Goal: Task Accomplishment & Management: Use online tool/utility

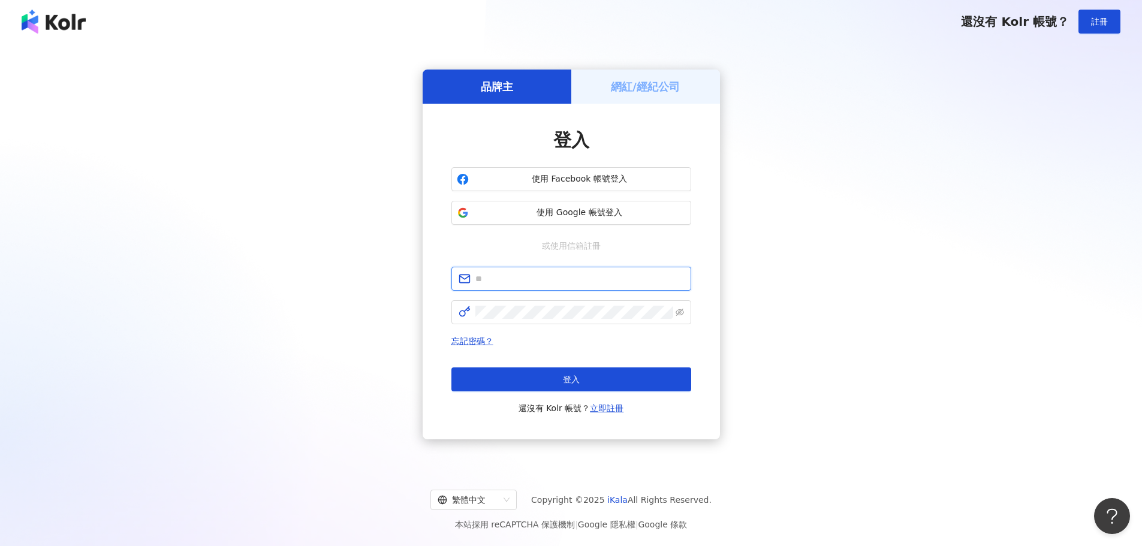
type input "**********"
click at [574, 365] on div "忘記密碼？ 登入 還沒有 Kolr 帳號？ 立即註冊" at bounding box center [571, 375] width 240 height 82
click at [575, 378] on span "登入" at bounding box center [571, 380] width 17 height 10
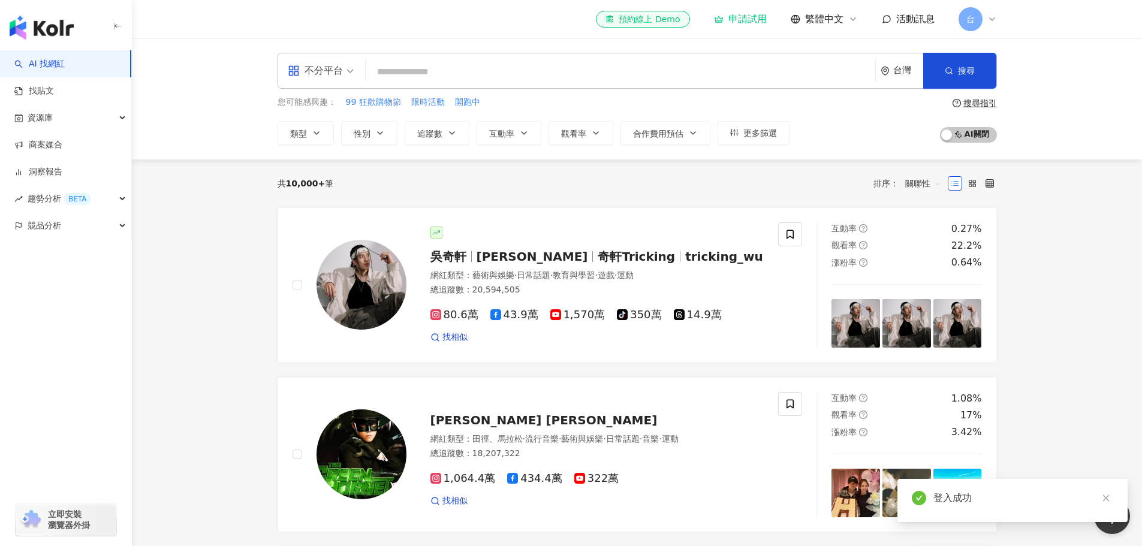
drag, startPoint x: 1031, startPoint y: 263, endPoint x: 1055, endPoint y: 270, distance: 25.2
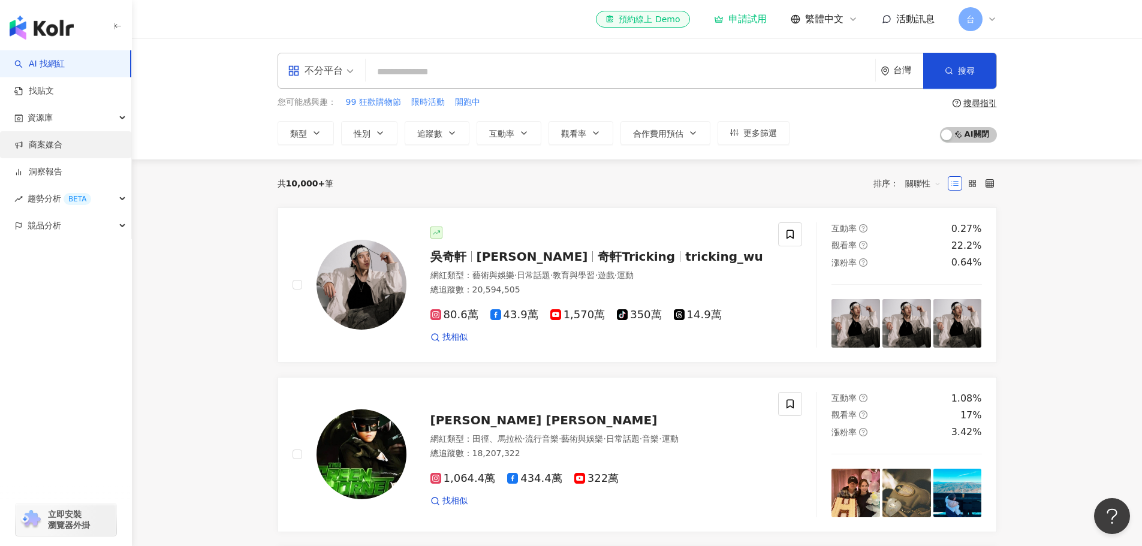
click at [62, 142] on link "商案媒合" at bounding box center [38, 145] width 48 height 12
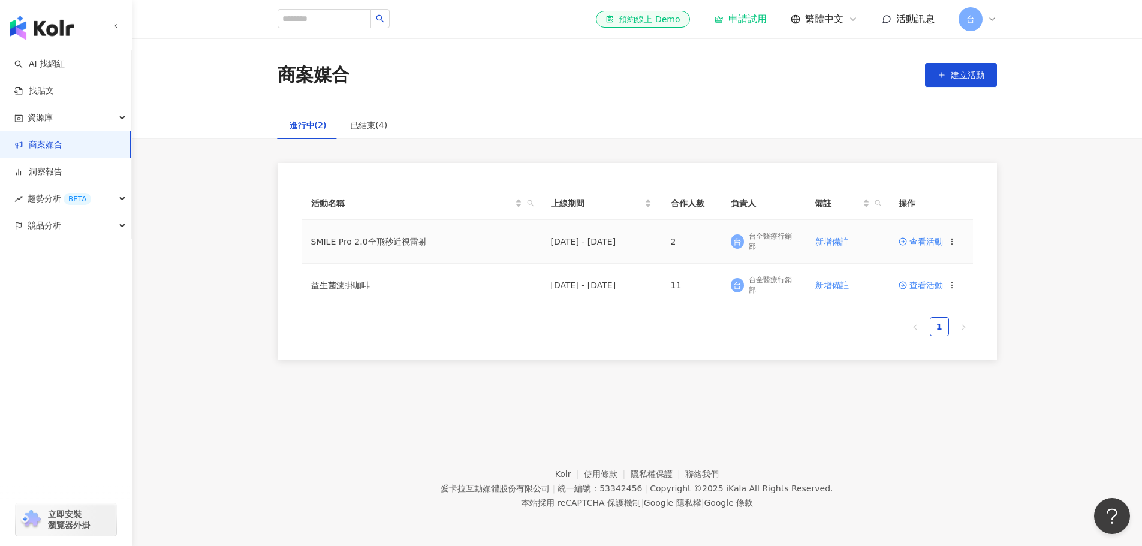
click at [921, 242] on span "查看活動" at bounding box center [920, 241] width 44 height 8
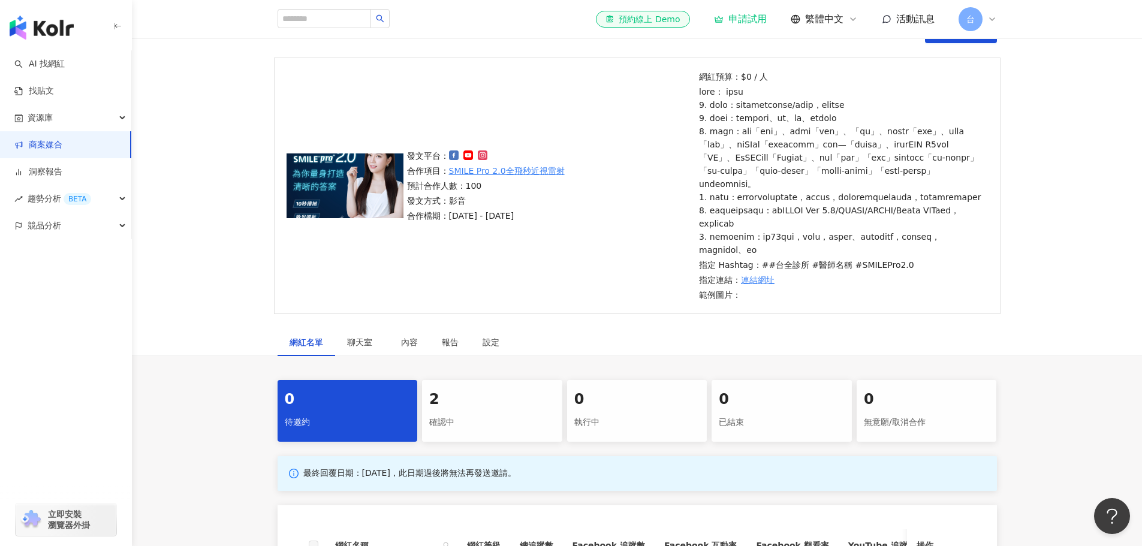
scroll to position [180, 0]
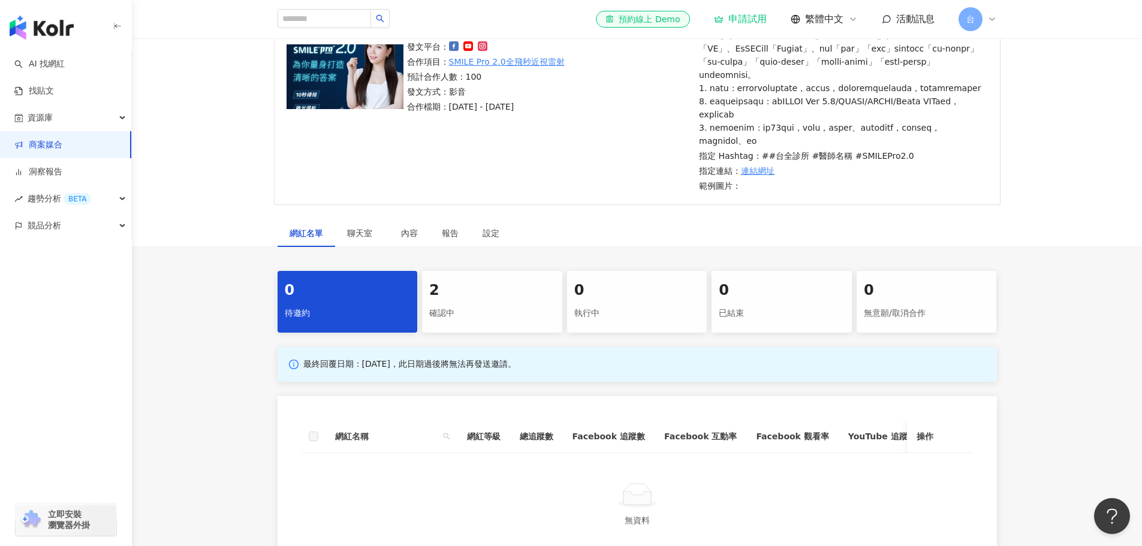
click at [517, 324] on div "確認中" at bounding box center [492, 313] width 126 height 20
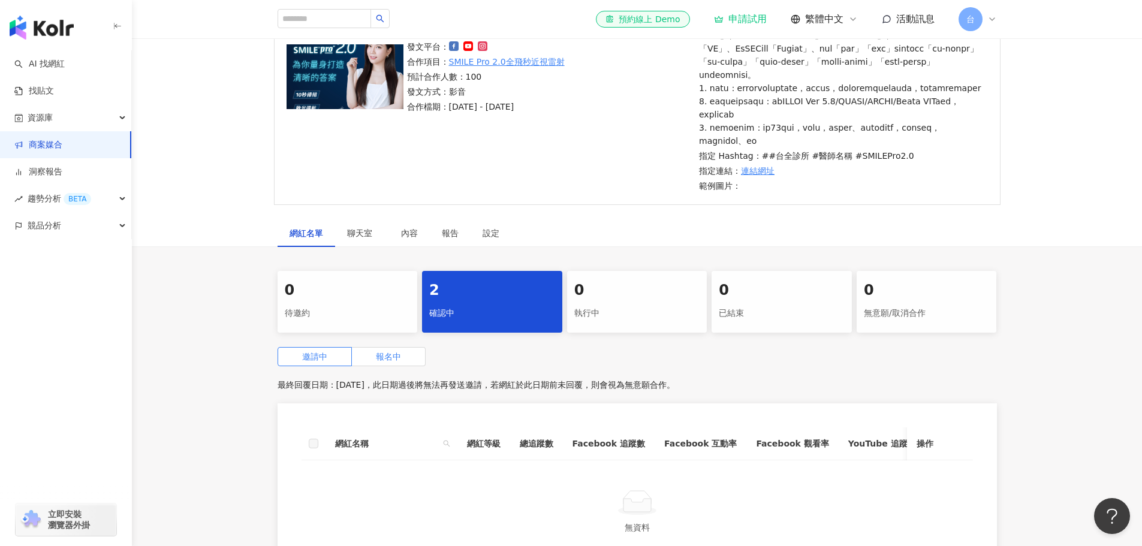
click at [383, 361] on span "報名中" at bounding box center [388, 357] width 25 height 10
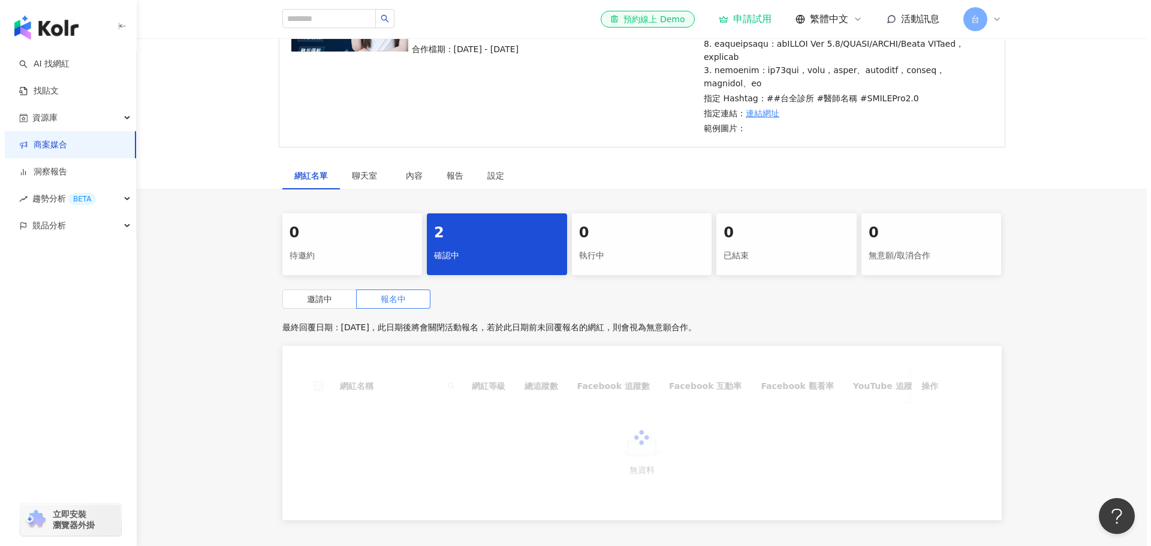
scroll to position [360, 0]
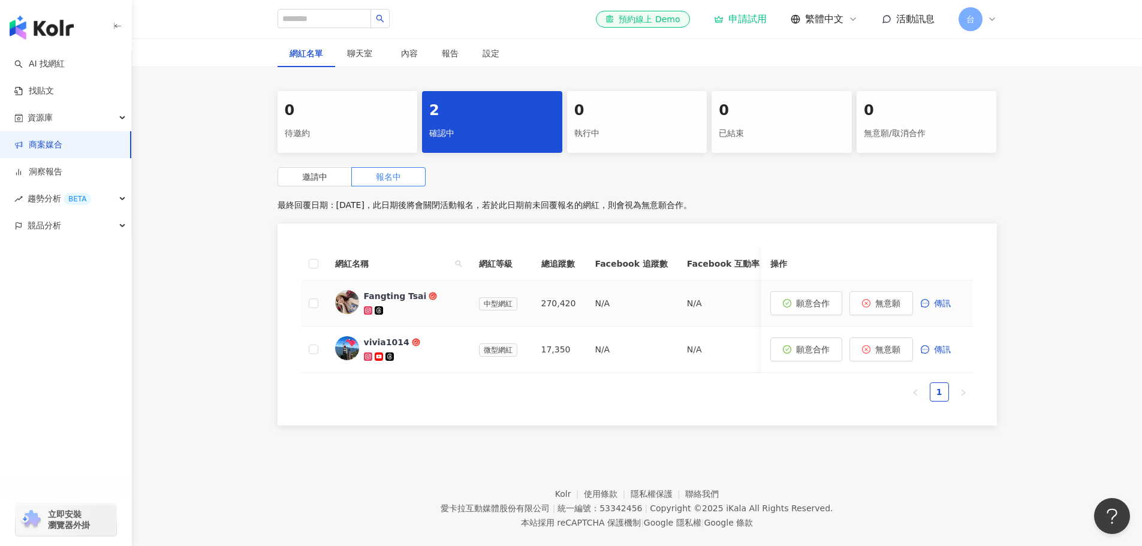
click at [382, 302] on div "Fangting Tsai" at bounding box center [395, 296] width 63 height 12
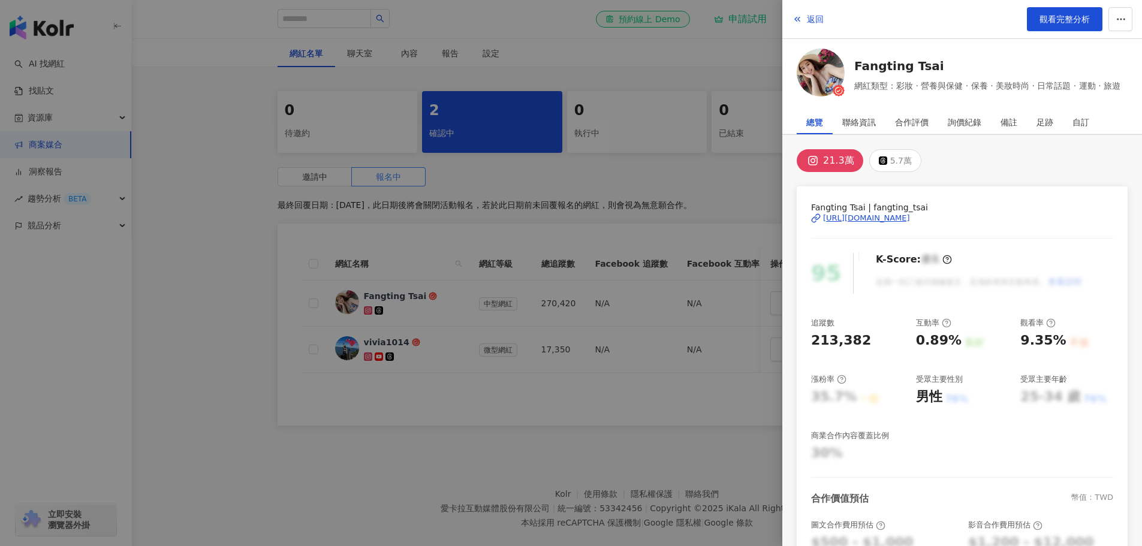
click at [859, 216] on div "[URL][DOMAIN_NAME]" at bounding box center [866, 218] width 87 height 11
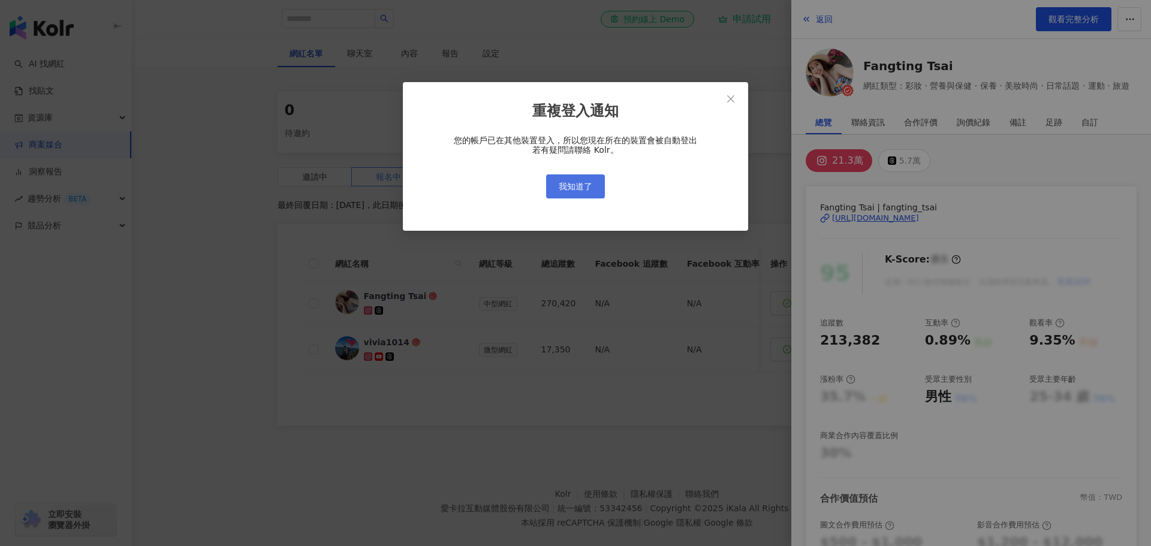
click at [586, 187] on span "我知道了" at bounding box center [576, 187] width 34 height 10
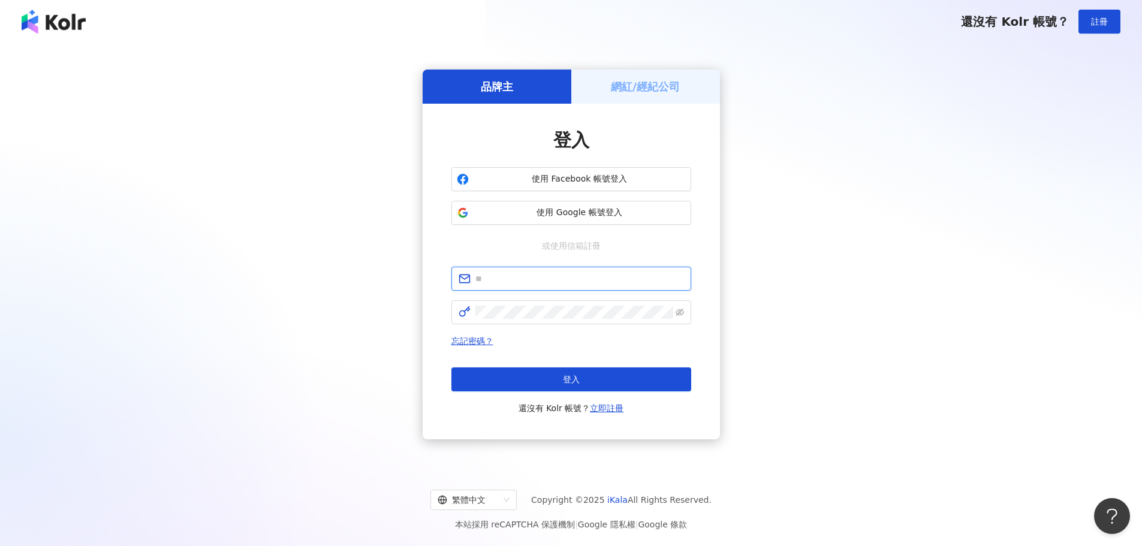
type input "**********"
click at [567, 376] on span "登入" at bounding box center [571, 380] width 17 height 10
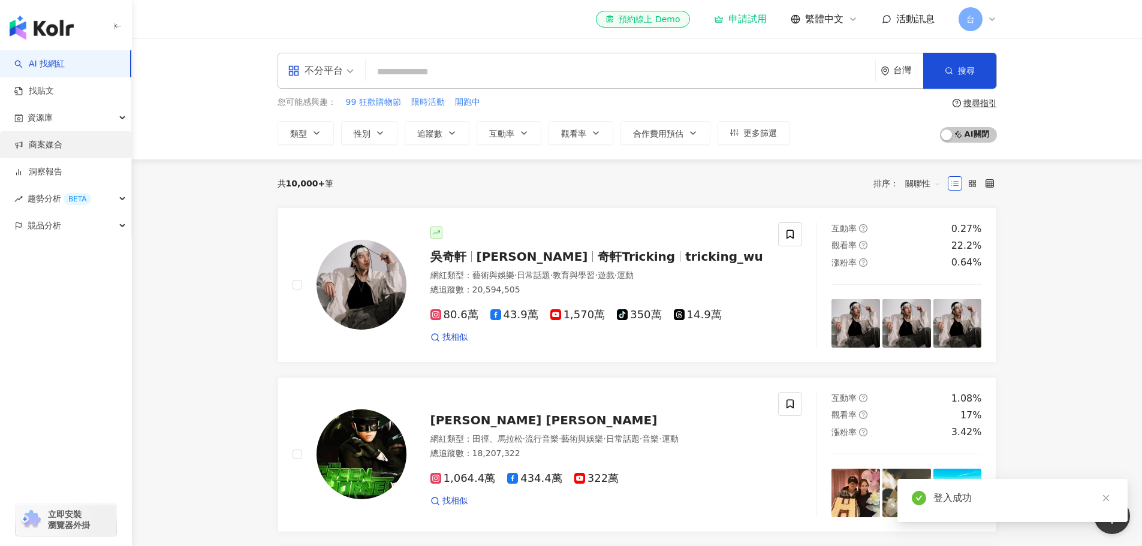
click at [62, 144] on link "商案媒合" at bounding box center [38, 145] width 48 height 12
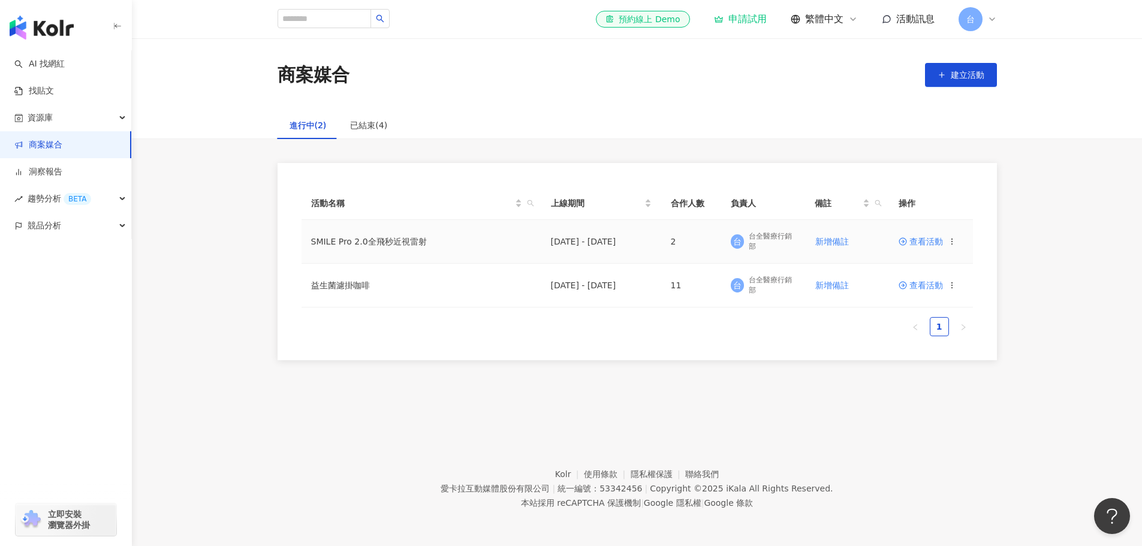
click at [915, 240] on span "查看活動" at bounding box center [920, 241] width 44 height 8
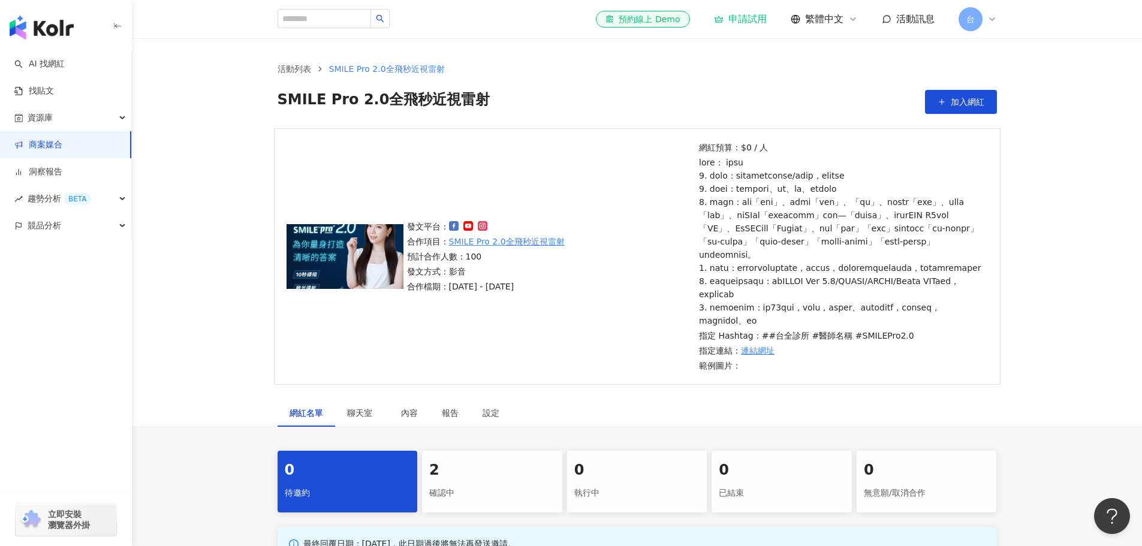
click at [942, 427] on div "網紅名單 聊天室 內容 報告 設定" at bounding box center [637, 413] width 767 height 28
drag, startPoint x: 942, startPoint y: 436, endPoint x: 929, endPoint y: 439, distance: 12.9
click at [929, 427] on div "網紅名單 聊天室 內容 報告 設定" at bounding box center [637, 413] width 767 height 28
drag, startPoint x: 925, startPoint y: 432, endPoint x: 916, endPoint y: 431, distance: 9.1
click at [916, 427] on div "網紅名單 聊天室 內容 報告 設定" at bounding box center [637, 413] width 767 height 28
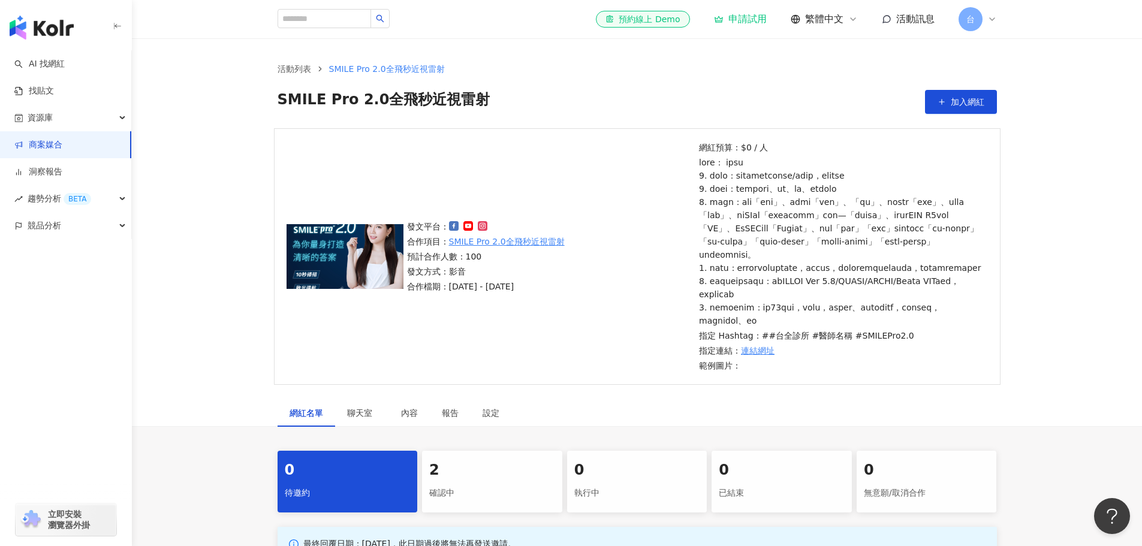
drag, startPoint x: 936, startPoint y: 424, endPoint x: 903, endPoint y: 430, distance: 33.6
click at [903, 427] on div "網紅名單 聊天室 內容 報告 設定" at bounding box center [637, 413] width 767 height 28
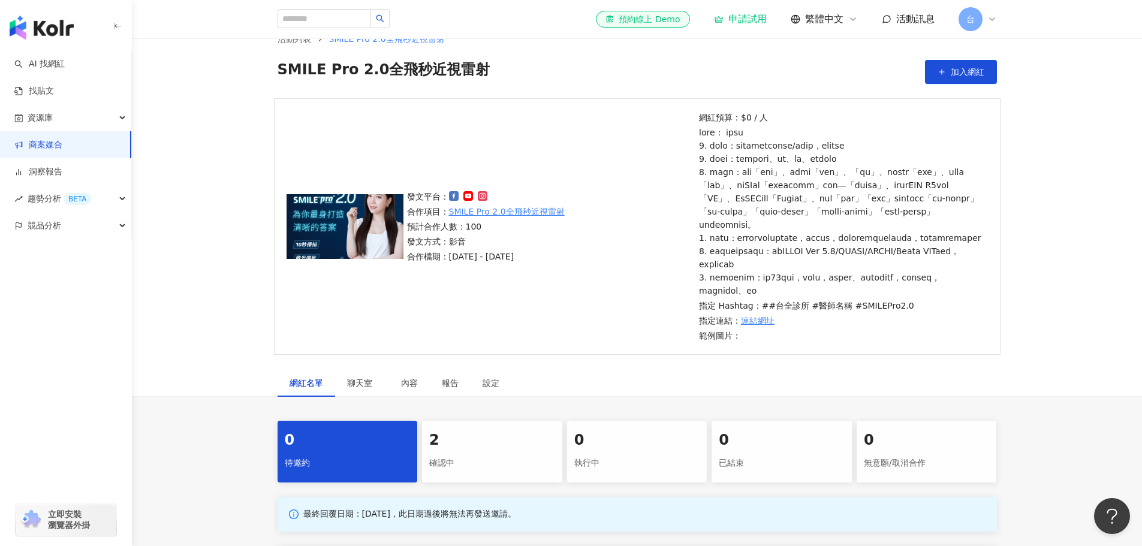
scroll to position [60, 0]
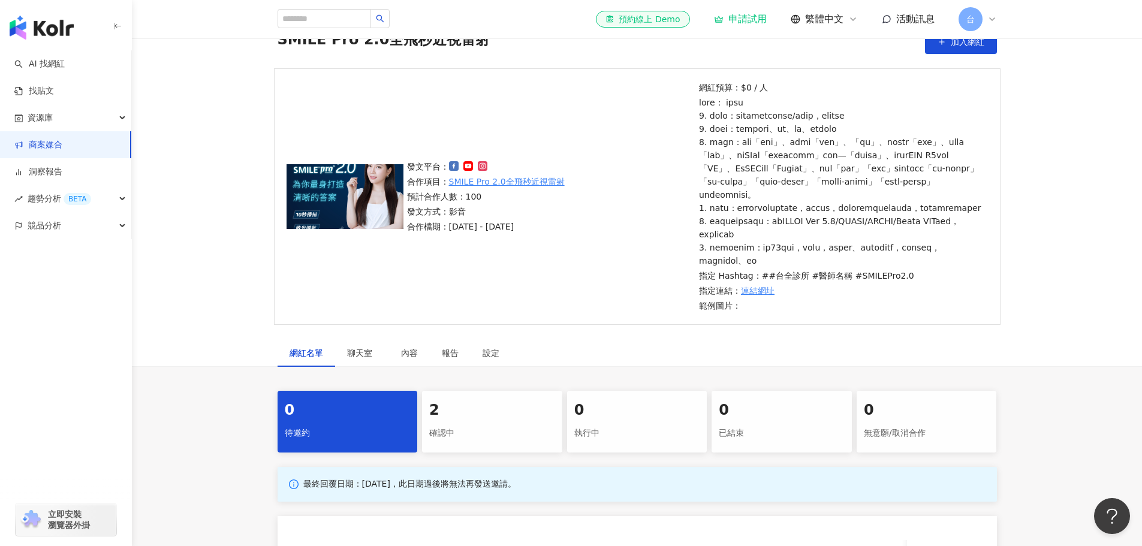
drag, startPoint x: 855, startPoint y: 367, endPoint x: 798, endPoint y: 389, distance: 60.3
click at [798, 367] on div "網紅名單 聊天室 內容 報告 設定" at bounding box center [637, 353] width 767 height 28
